Goal: Information Seeking & Learning: Understand process/instructions

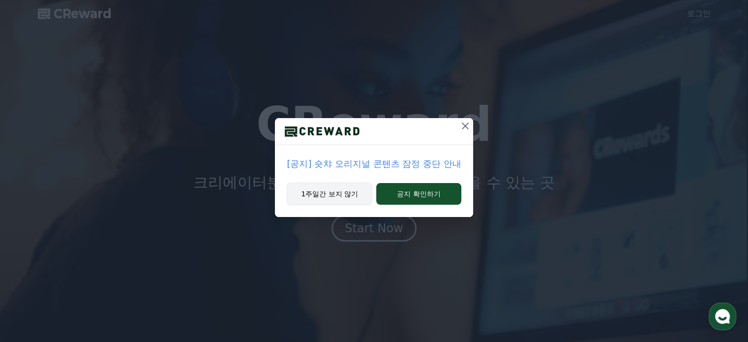
click at [350, 197] on button "1주일간 보지 않기" at bounding box center [330, 194] width 86 height 23
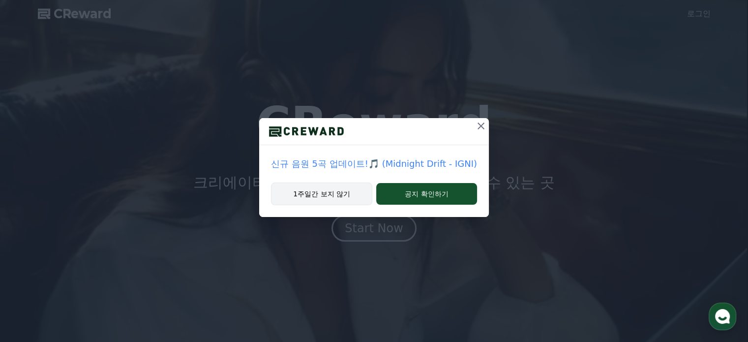
click at [342, 196] on button "1주일간 보지 않기" at bounding box center [321, 194] width 101 height 23
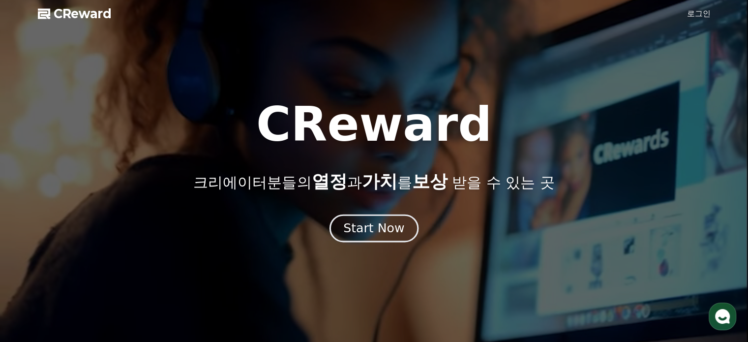
click at [388, 226] on div "Start Now" at bounding box center [373, 228] width 61 height 17
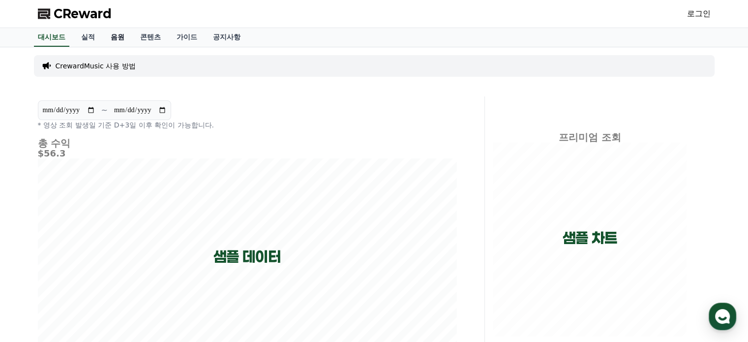
click at [122, 40] on link "음원" at bounding box center [118, 37] width 30 height 19
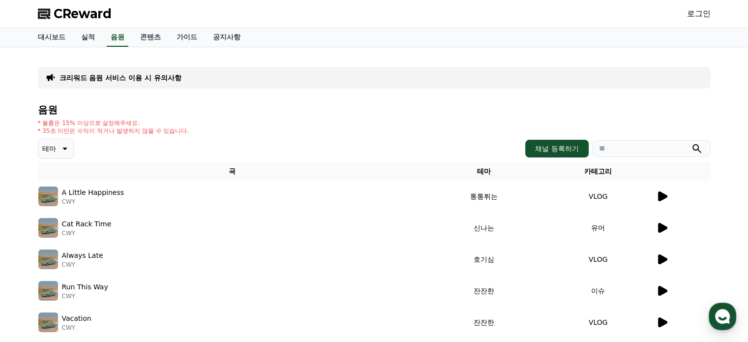
click at [666, 195] on icon at bounding box center [662, 196] width 9 height 10
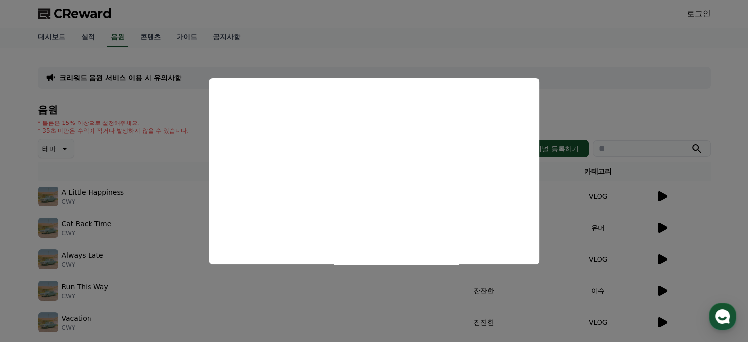
click at [653, 101] on button "close modal" at bounding box center [374, 171] width 748 height 342
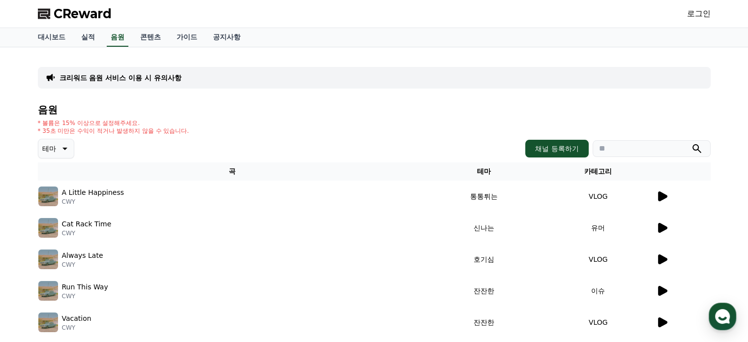
drag, startPoint x: 51, startPoint y: 133, endPoint x: 163, endPoint y: 135, distance: 112.2
click at [162, 135] on div "음원 * 볼륨은 15% 이상으로 설정해주세요. * 35초 미만은 수익이 적거나 발생하지 않을 수 있습니다. 테마 채널 등록하기 곡 테마 카테고…" at bounding box center [374, 309] width 673 height 411
click at [232, 134] on div "* 볼륨은 15% 이상으로 설정해주세요. * 35초 미만은 수익이 적거나 발생하지 않을 수 있습니다." at bounding box center [374, 127] width 673 height 16
click at [170, 82] on p "크리워드 음원 서비스 이용 시 유의사항" at bounding box center [121, 78] width 122 height 10
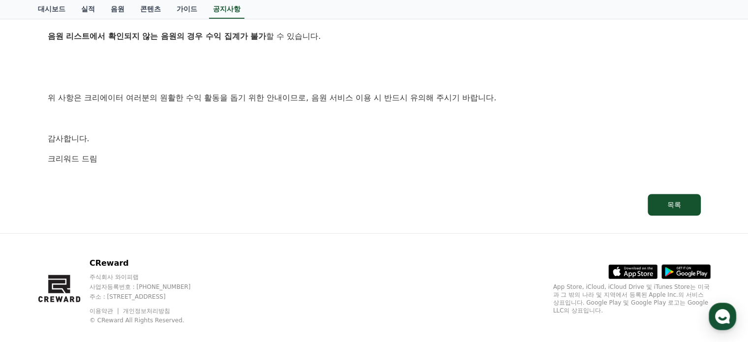
scroll to position [648, 0]
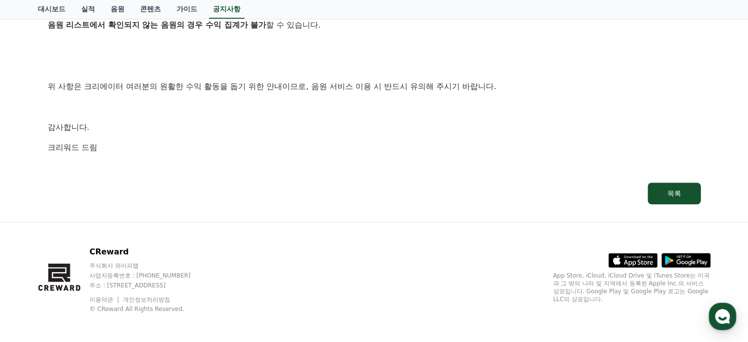
click at [547, 60] on p at bounding box center [374, 66] width 653 height 13
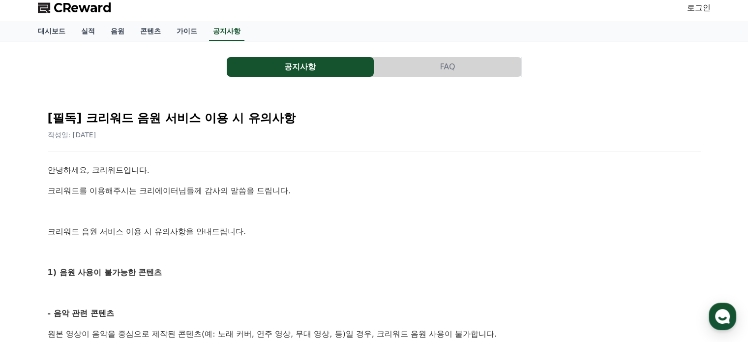
scroll to position [0, 0]
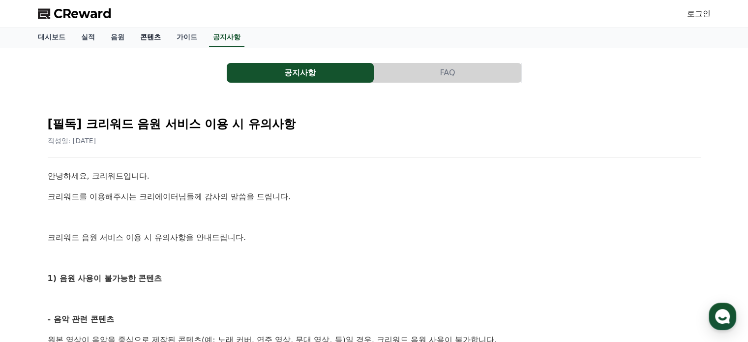
click at [147, 38] on link "콘텐츠" at bounding box center [150, 37] width 36 height 19
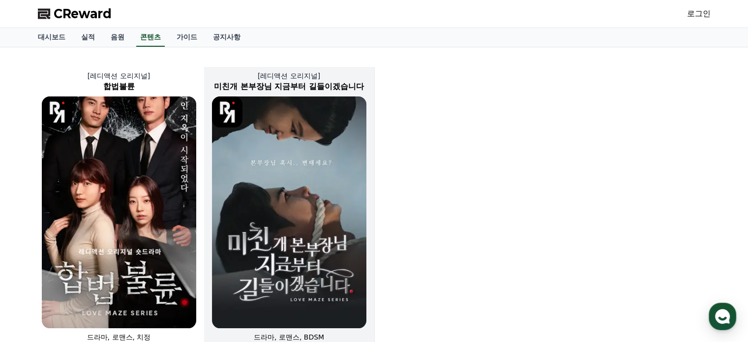
click at [268, 238] on img at bounding box center [289, 212] width 154 height 232
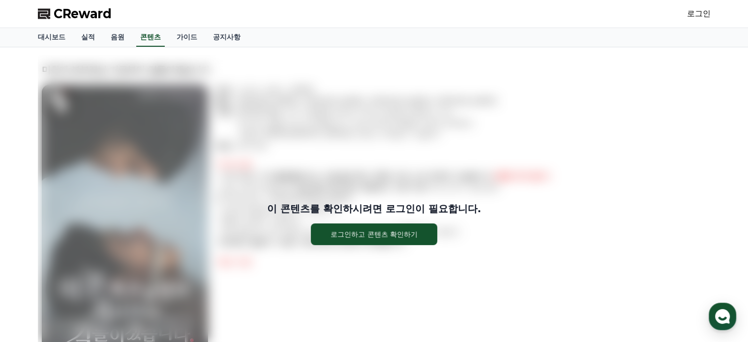
click at [516, 167] on div "이 콘텐츠를 확인하시려면 로그인이 필요합니다. 로그인하고 콘텐츠 확인하기" at bounding box center [374, 223] width 673 height 336
click at [108, 39] on link "음원" at bounding box center [118, 37] width 30 height 19
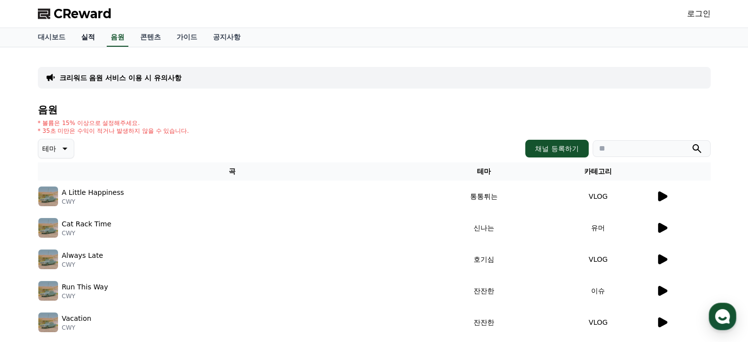
click at [94, 41] on link "실적" at bounding box center [88, 37] width 30 height 19
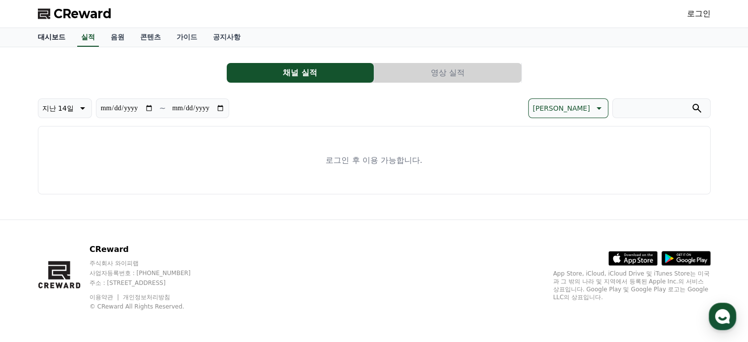
click at [37, 36] on link "대시보드" at bounding box center [51, 37] width 43 height 19
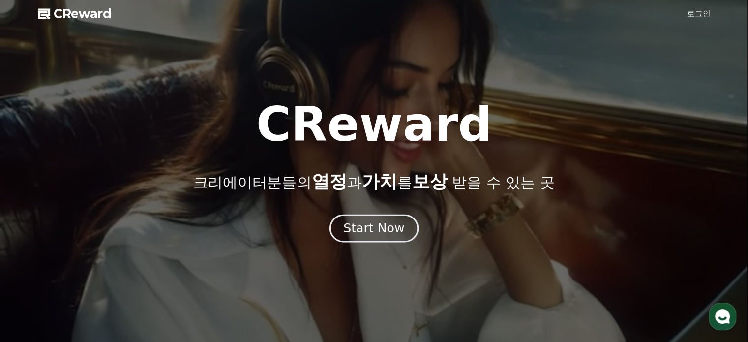
click at [380, 226] on div "Start Now" at bounding box center [373, 228] width 61 height 17
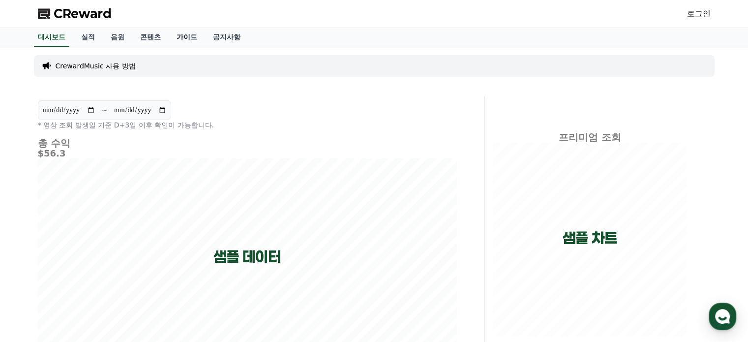
click at [183, 39] on link "가이드" at bounding box center [187, 37] width 36 height 19
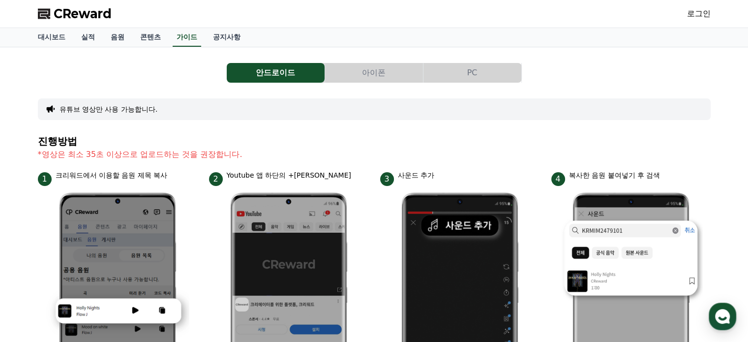
click at [366, 71] on button "아이폰" at bounding box center [374, 73] width 98 height 20
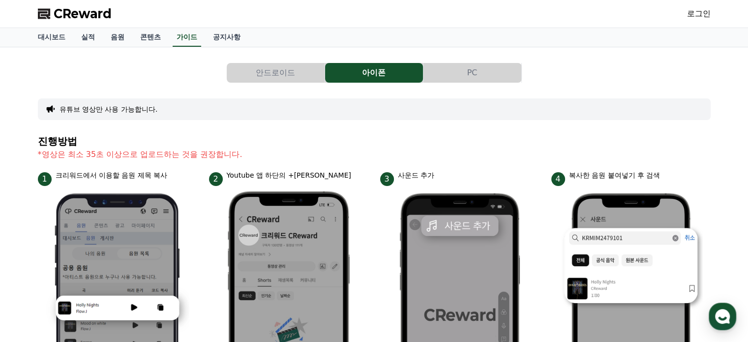
click at [302, 78] on button "안드로이드" at bounding box center [276, 73] width 98 height 20
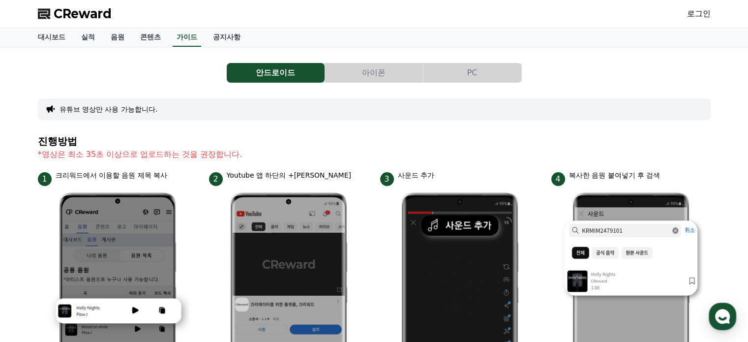
click at [475, 69] on button "PC" at bounding box center [473, 73] width 98 height 20
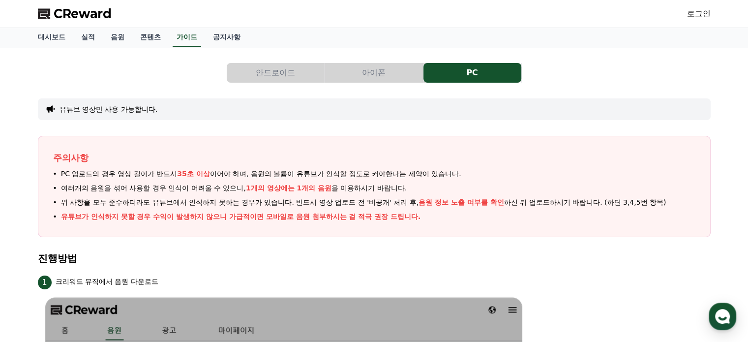
click at [274, 78] on button "안드로이드" at bounding box center [276, 73] width 98 height 20
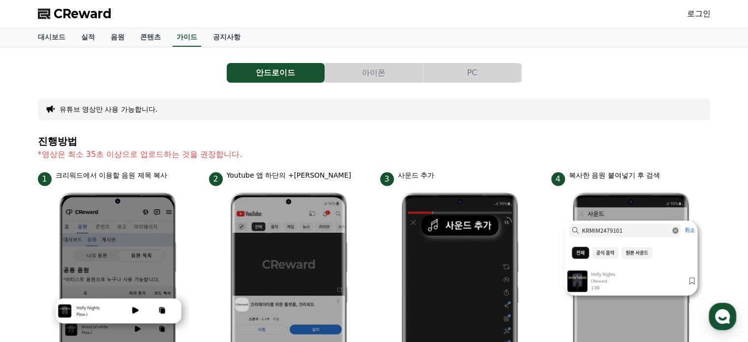
click at [98, 107] on button "유튜브 영상만 사용 가능합니다." at bounding box center [109, 109] width 98 height 10
click at [108, 110] on button "유튜브 영상만 사용 가능합니다." at bounding box center [109, 109] width 98 height 10
click at [109, 110] on button "유튜브 영상만 사용 가능합니다." at bounding box center [109, 109] width 98 height 10
click at [232, 41] on link "공지사항" at bounding box center [226, 37] width 43 height 19
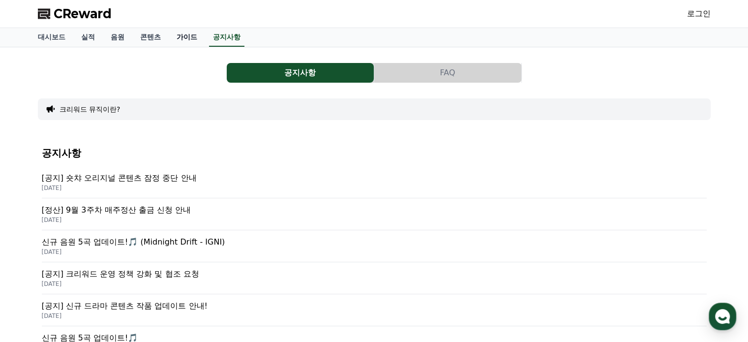
click at [199, 40] on link "가이드" at bounding box center [187, 37] width 36 height 19
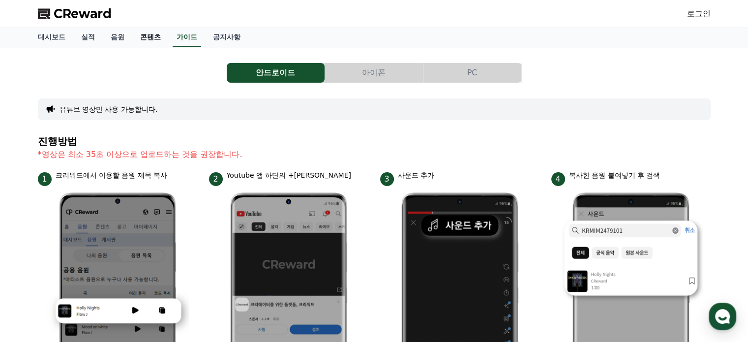
click at [155, 39] on link "콘텐츠" at bounding box center [150, 37] width 36 height 19
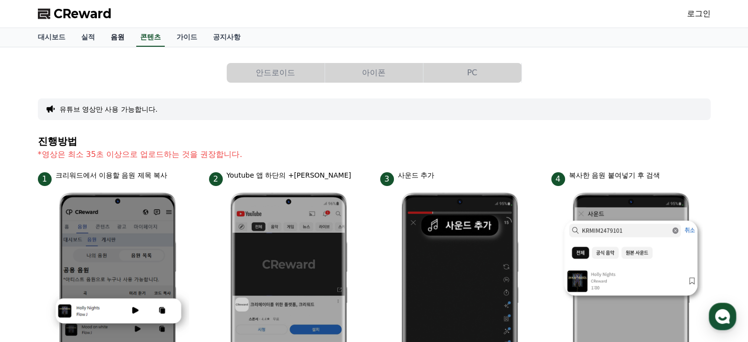
click at [115, 38] on link "음원" at bounding box center [118, 37] width 30 height 19
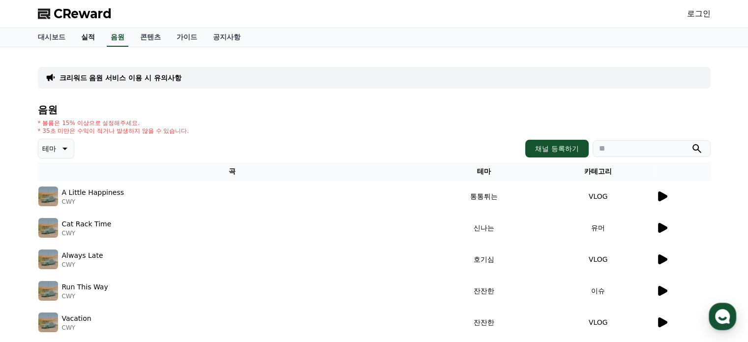
click at [88, 39] on link "실적" at bounding box center [88, 37] width 30 height 19
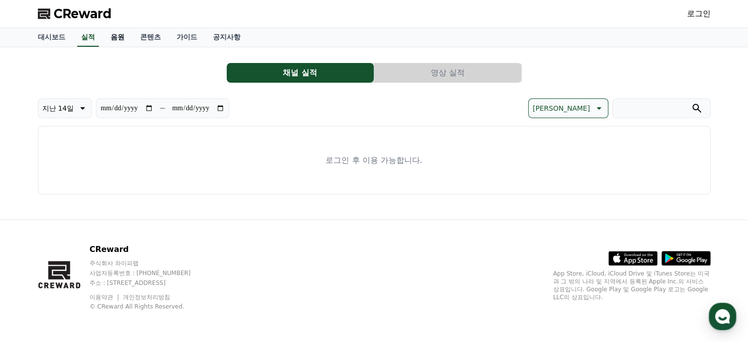
click at [126, 40] on link "음원" at bounding box center [118, 37] width 30 height 19
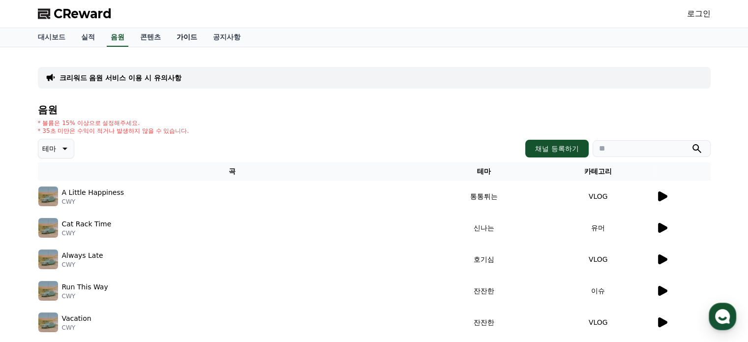
click at [181, 36] on link "가이드" at bounding box center [187, 37] width 36 height 19
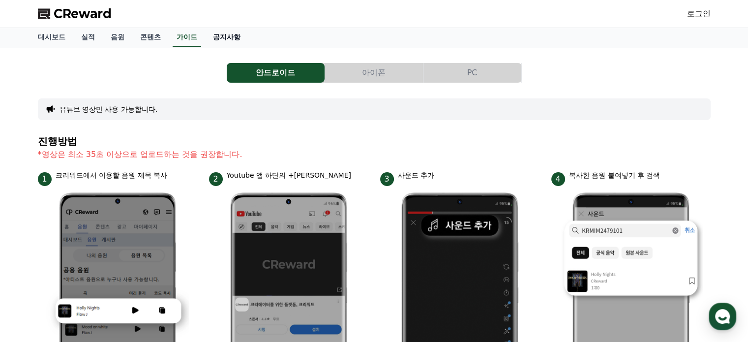
click at [241, 36] on link "공지사항" at bounding box center [226, 37] width 43 height 19
